Goal: Task Accomplishment & Management: Manage account settings

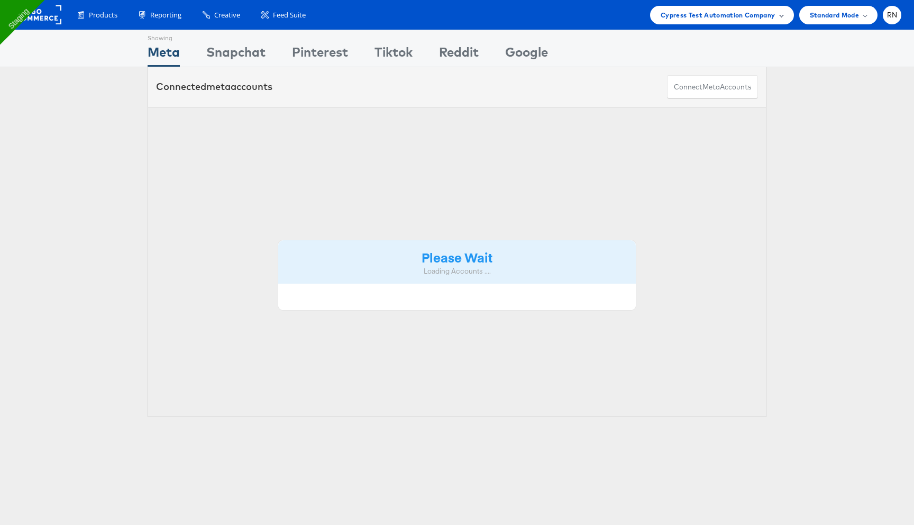
click at [751, 23] on div "Cypress Test Automation Company" at bounding box center [722, 15] width 144 height 19
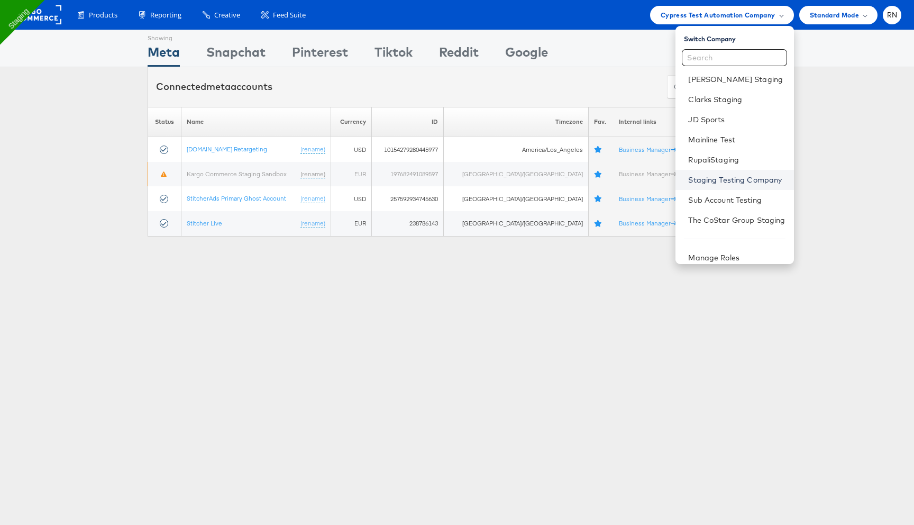
click at [726, 181] on link "Staging Testing Company" at bounding box center [736, 180] width 97 height 11
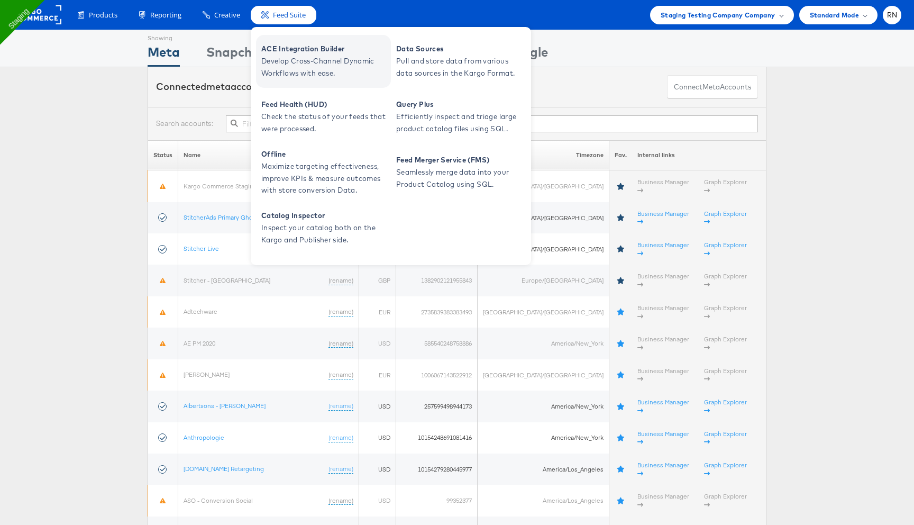
click at [289, 58] on span "Develop Cross-Channel Dynamic Workflows with ease." at bounding box center [324, 67] width 127 height 24
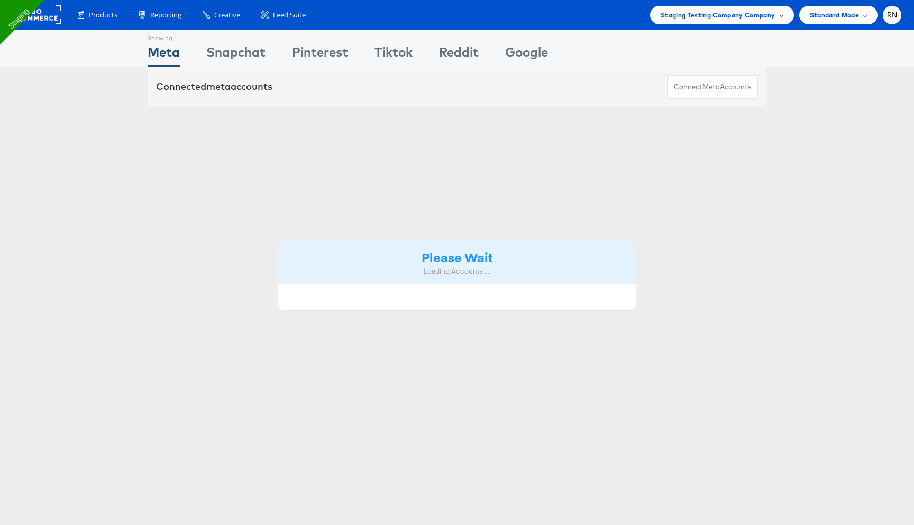
click at [704, 15] on span "Staging Testing Company Company" at bounding box center [718, 15] width 115 height 11
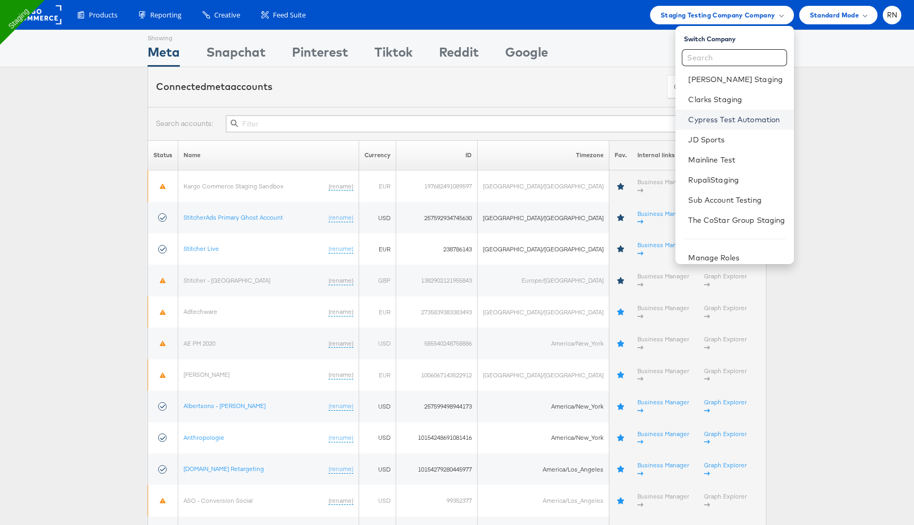
click at [708, 115] on link "Cypress Test Automation" at bounding box center [736, 119] width 97 height 11
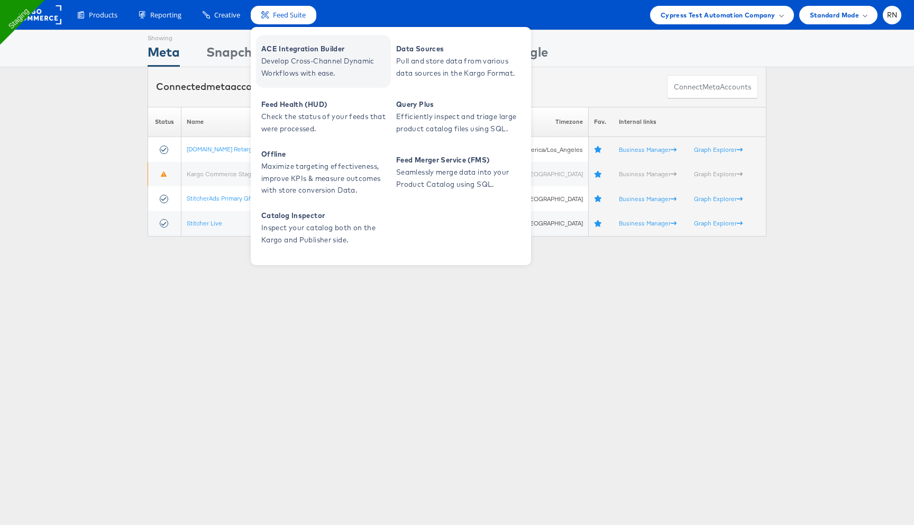
click at [297, 56] on span "Develop Cross-Channel Dynamic Workflows with ease." at bounding box center [324, 67] width 127 height 24
